Goal: Register for event/course

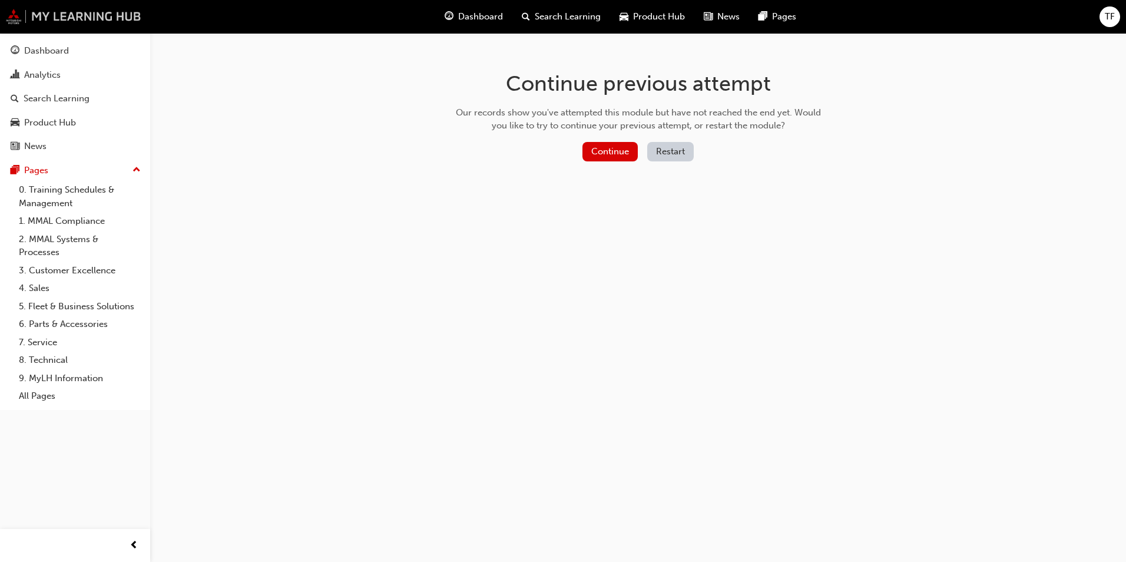
click at [108, 15] on img at bounding box center [74, 16] width 136 height 15
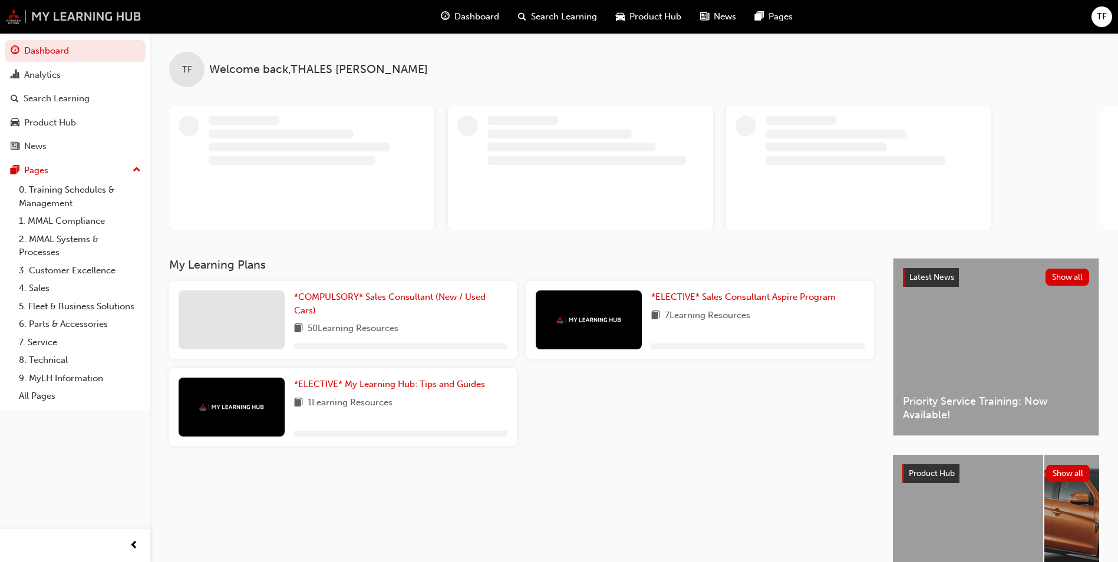
scroll to position [59, 0]
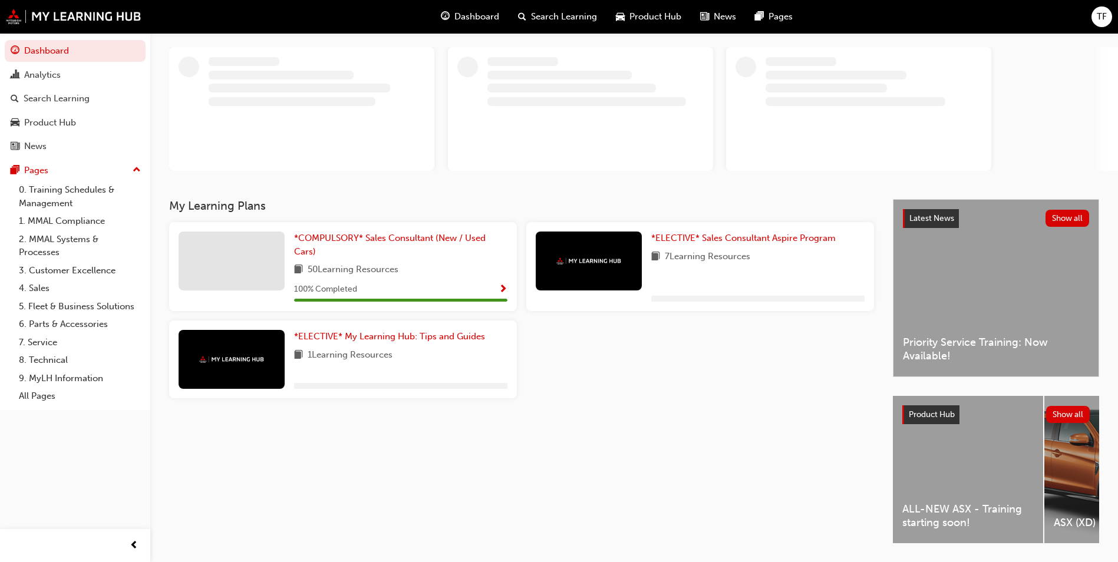
click at [954, 454] on div "Product Hub Show all ALL-NEW ASX - Training starting soon! ASX (XD) Eclipse Cro…" at bounding box center [996, 471] width 206 height 150
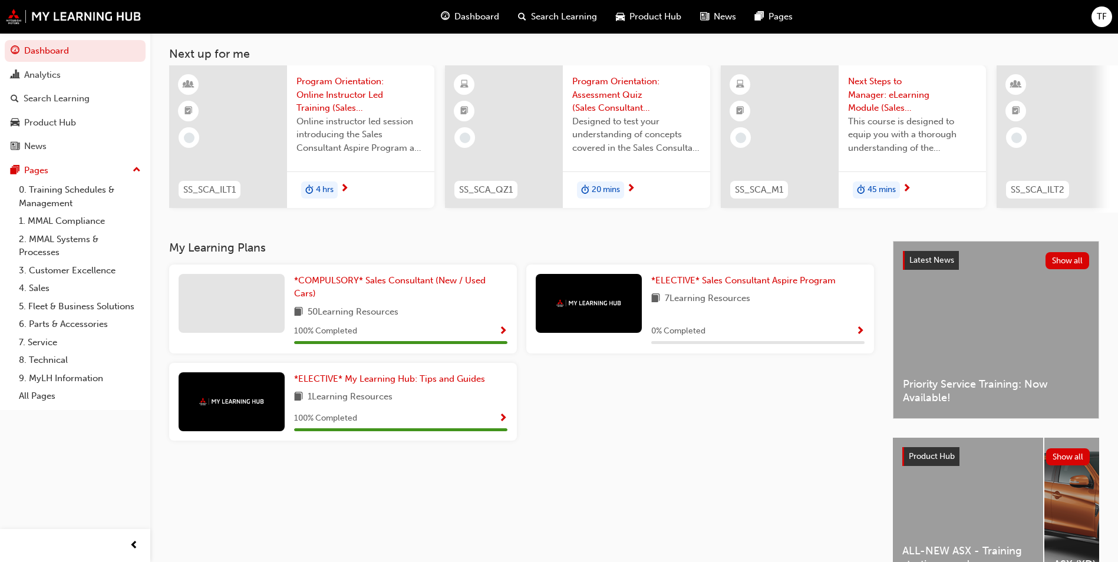
click at [969, 510] on div "ALL-NEW ASX - Training starting soon!" at bounding box center [968, 511] width 150 height 147
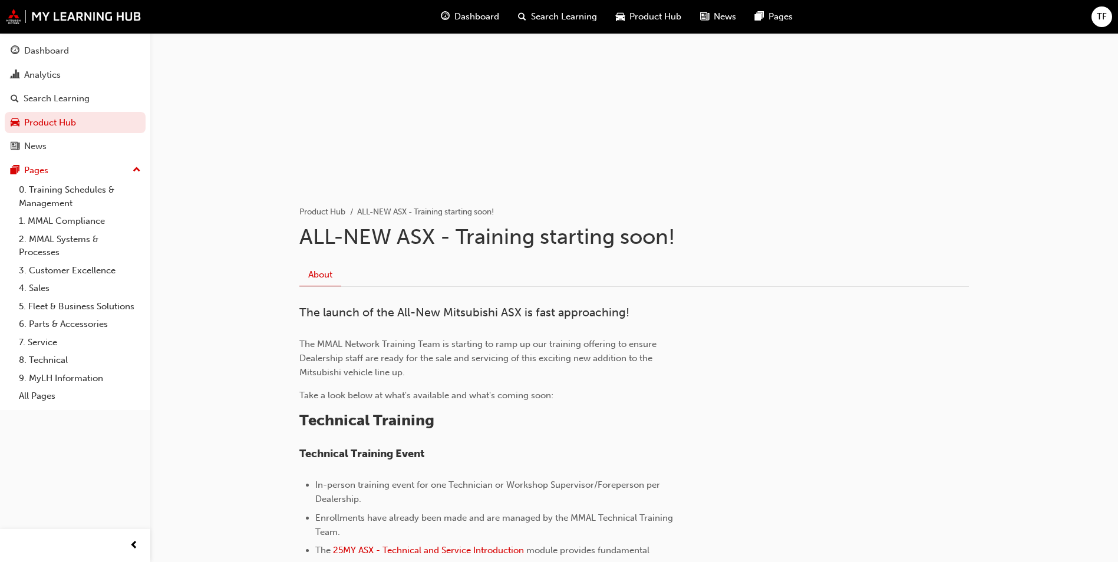
scroll to position [377, 0]
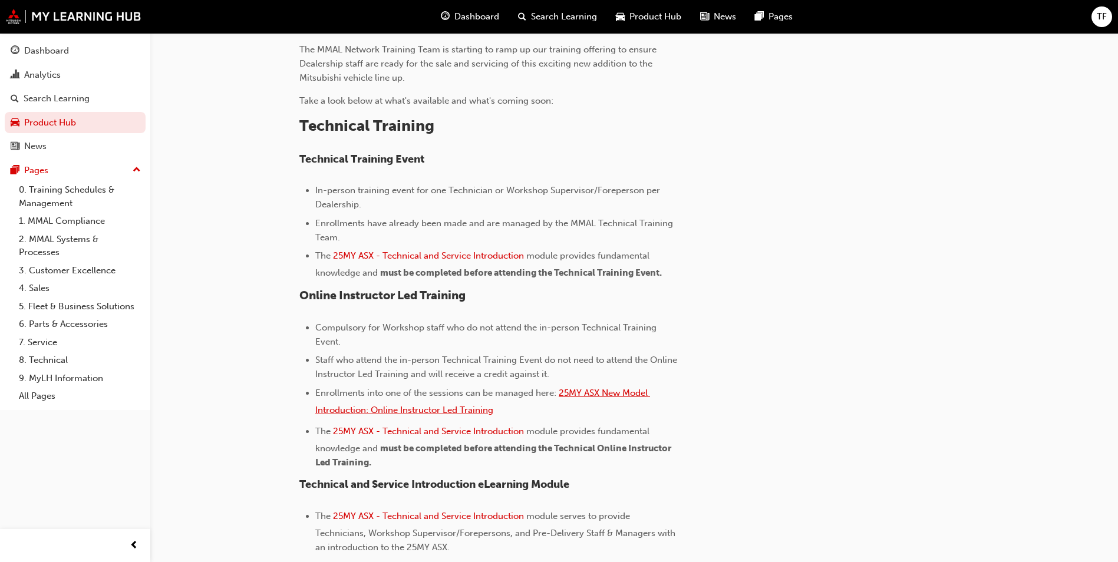
click at [613, 392] on span "25MY ASX New Model Introduction: Online Instructor Led Training" at bounding box center [482, 402] width 335 height 28
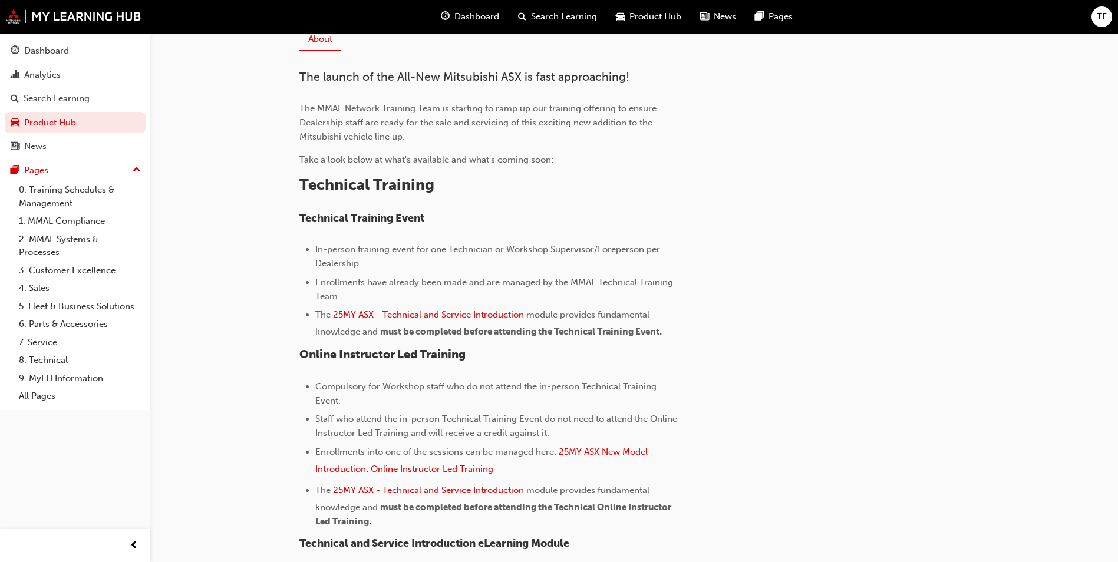
scroll to position [259, 0]
